Goal: Task Accomplishment & Management: Use online tool/utility

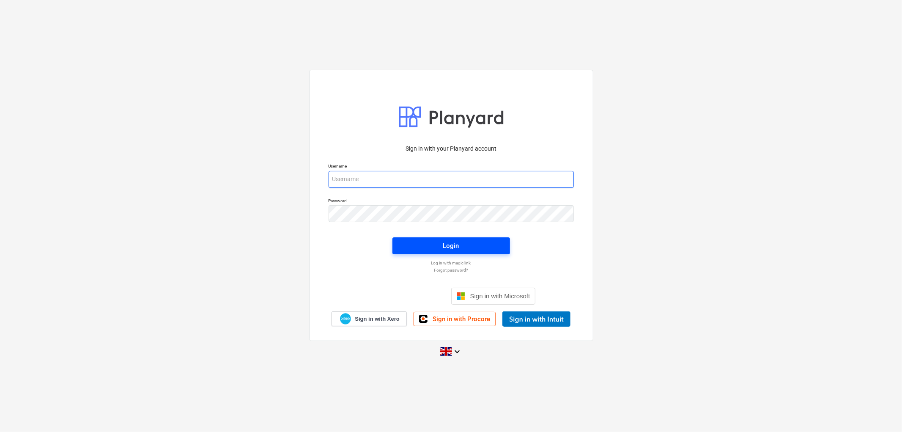
type input "[PERSON_NAME][EMAIL_ADDRESS][DOMAIN_NAME]"
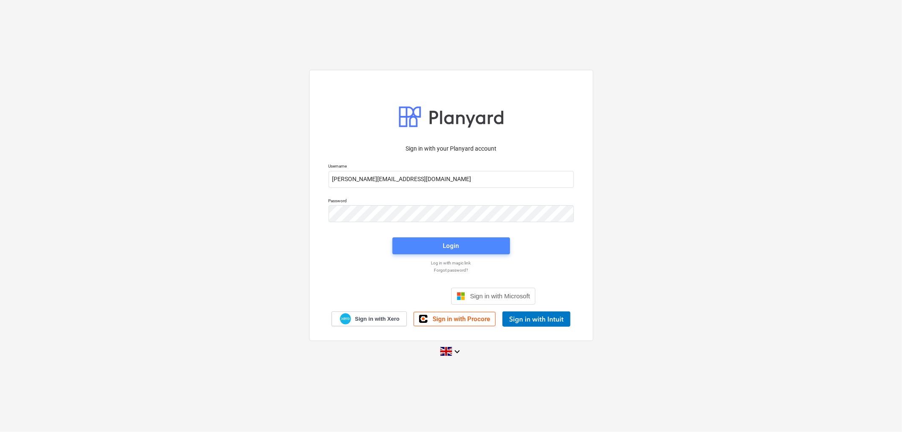
click at [433, 243] on span "Login" at bounding box center [451, 245] width 97 height 11
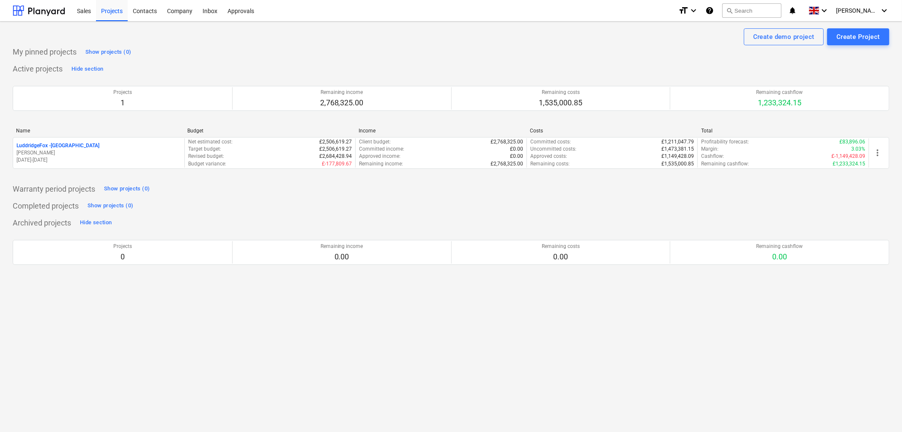
drag, startPoint x: 99, startPoint y: 146, endPoint x: 184, endPoint y: 120, distance: 88.9
click at [99, 146] on p "LuddridgeFox - [GEOGRAPHIC_DATA]" at bounding box center [57, 145] width 83 height 7
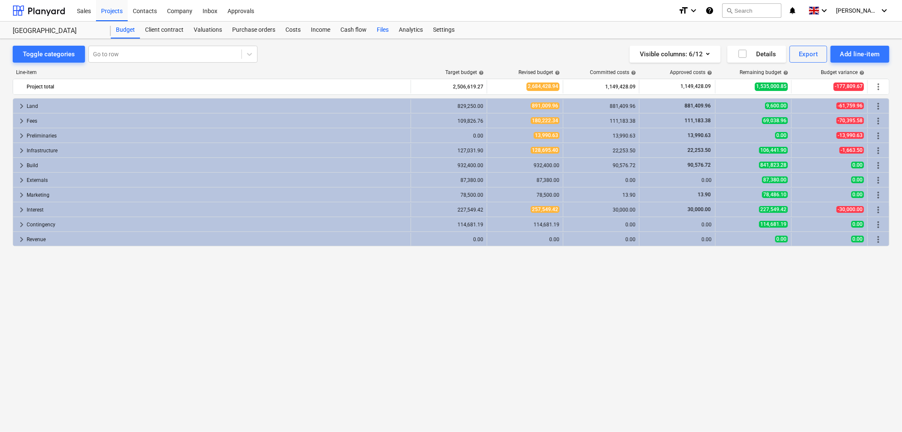
click at [383, 24] on div "Files" at bounding box center [383, 30] width 22 height 17
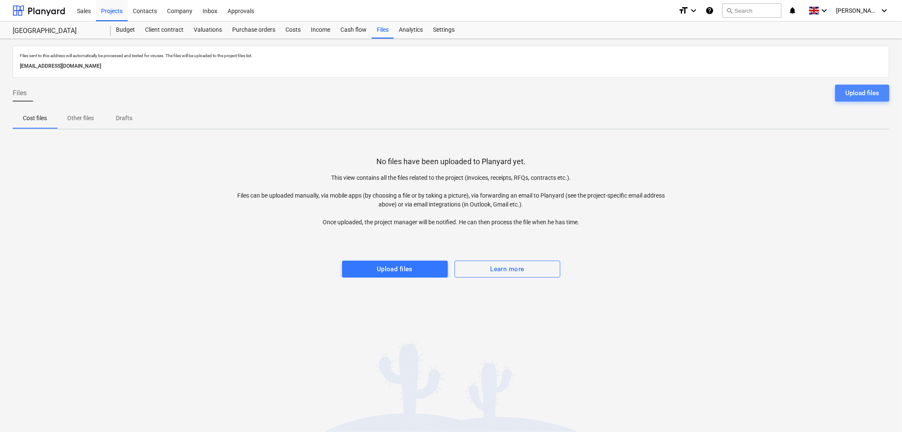
click at [859, 98] on div "Upload files" at bounding box center [863, 93] width 34 height 11
